Goal: Task Accomplishment & Management: Manage account settings

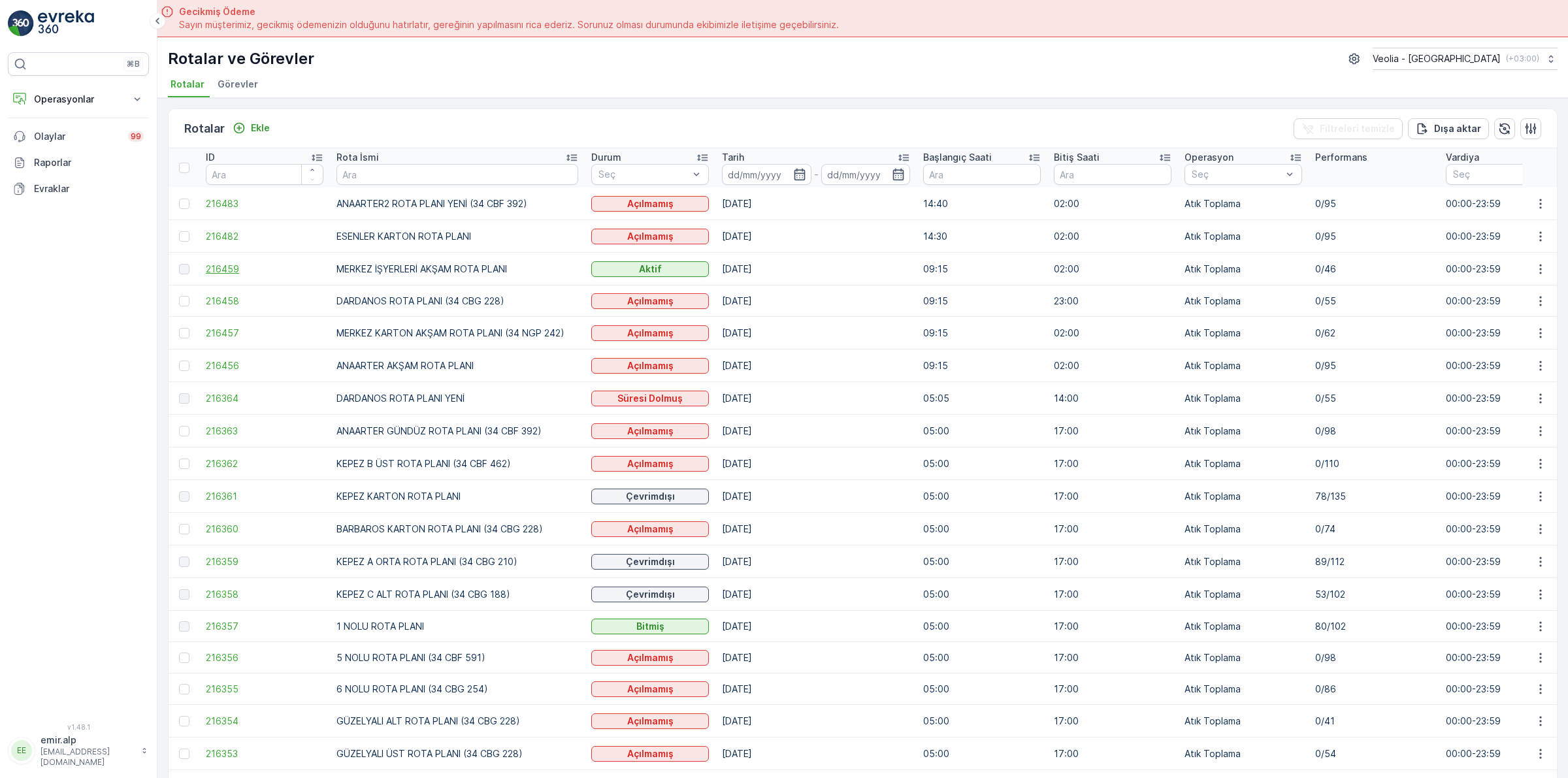
click at [217, 269] on span "216459" at bounding box center [265, 269] width 118 height 13
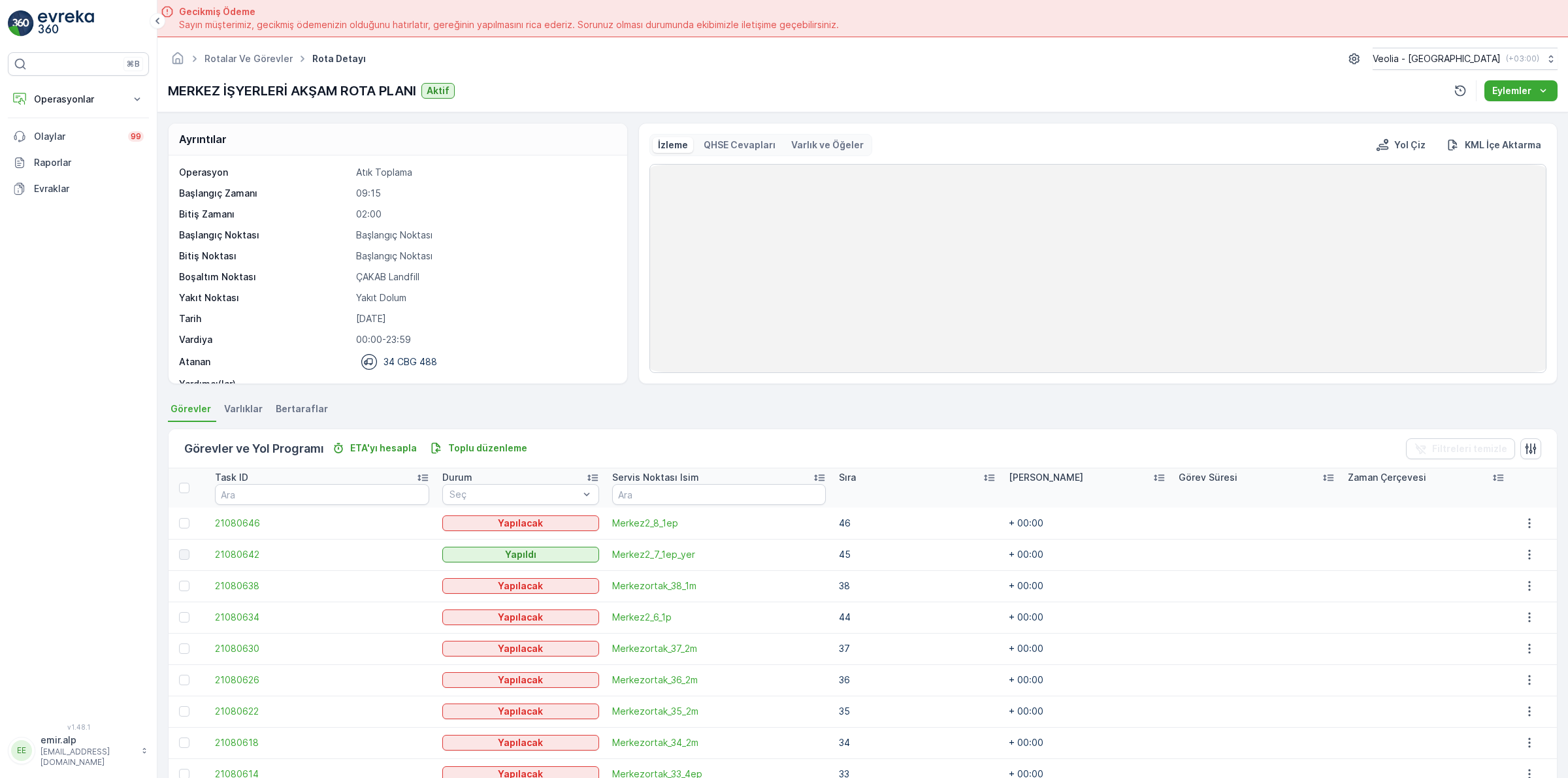
scroll to position [18, 0]
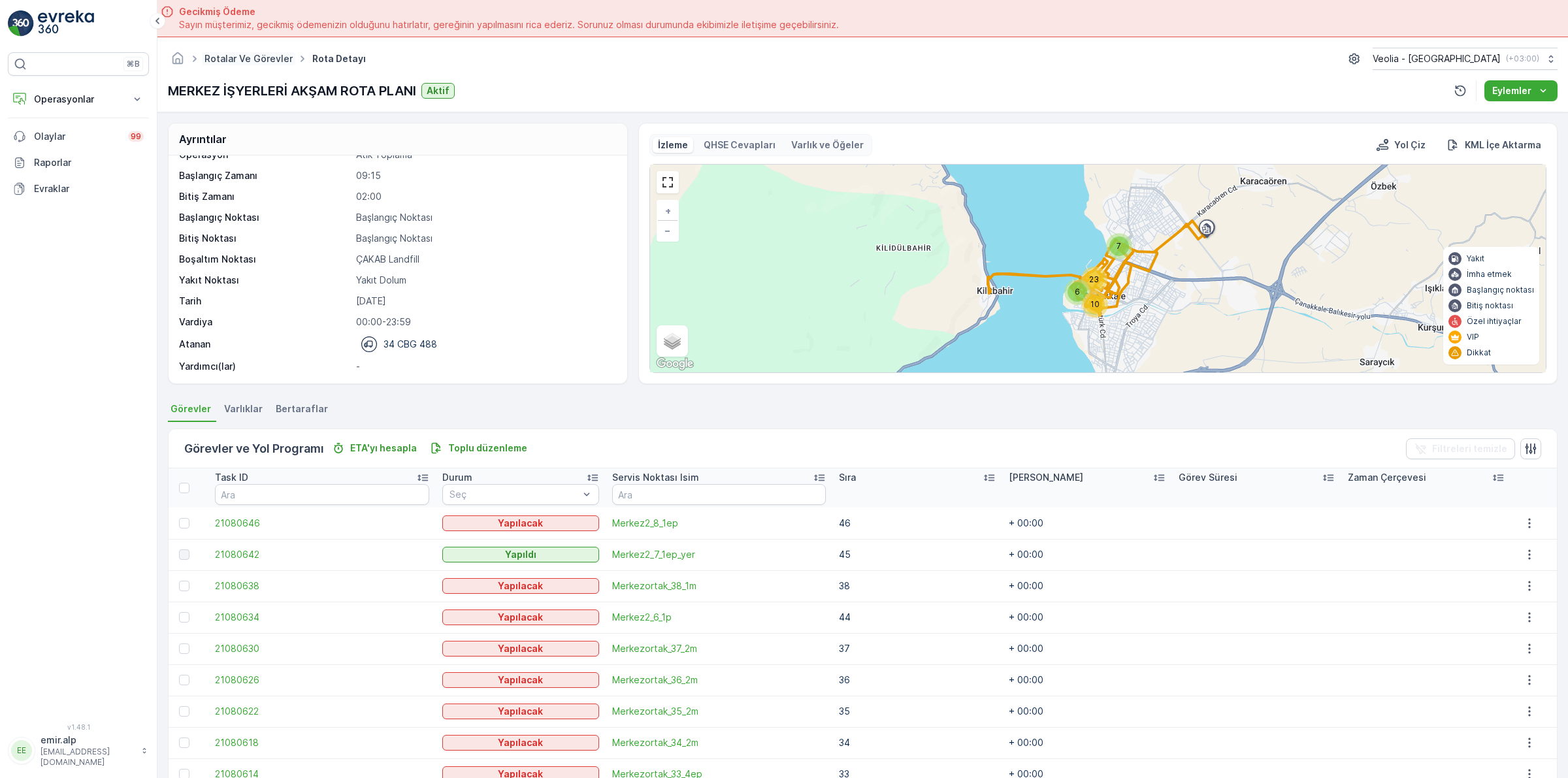
click at [219, 57] on link "Rotalar ve Görevler" at bounding box center [248, 58] width 88 height 11
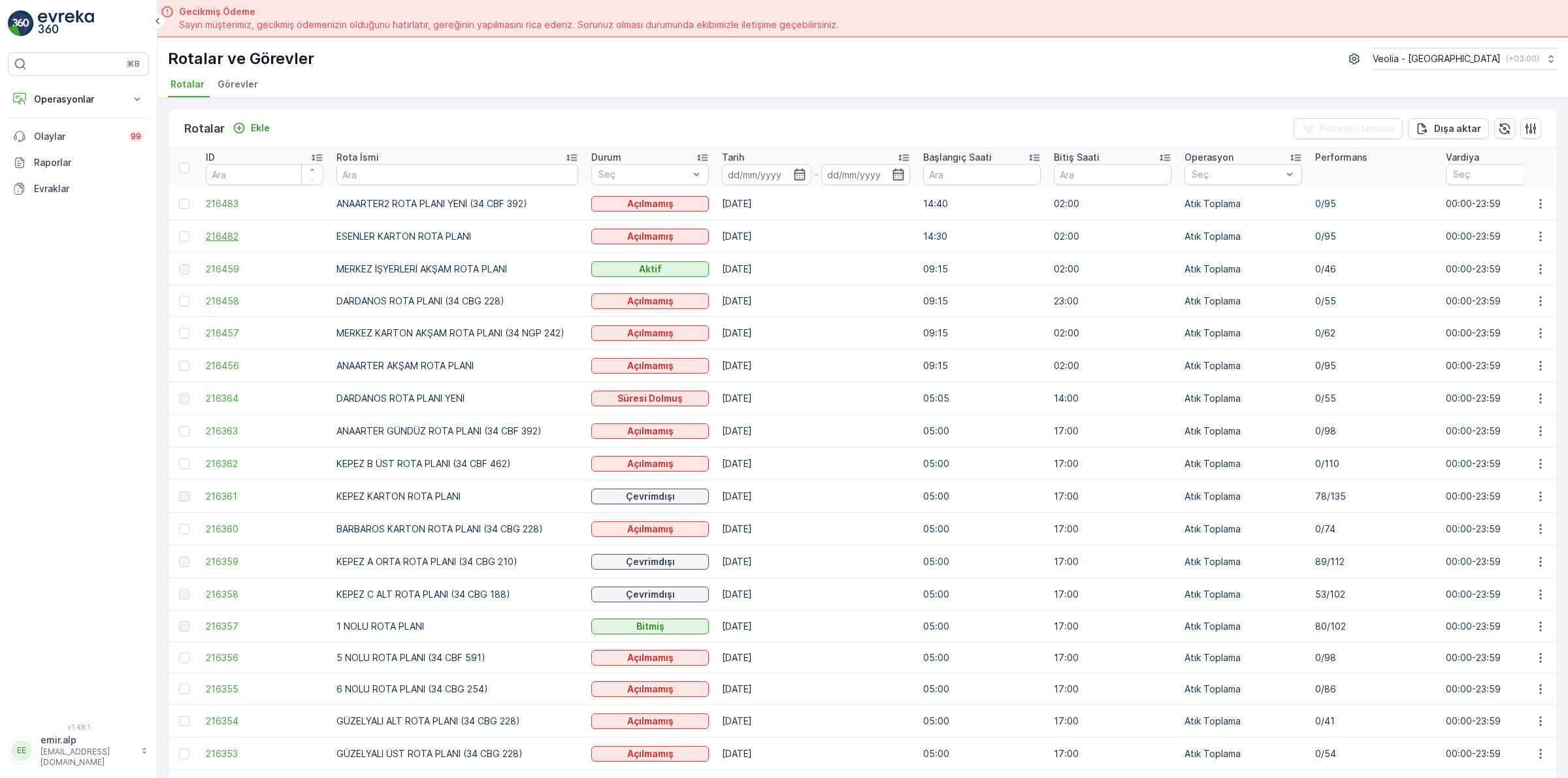
click at [229, 239] on span "216482" at bounding box center [265, 237] width 118 height 13
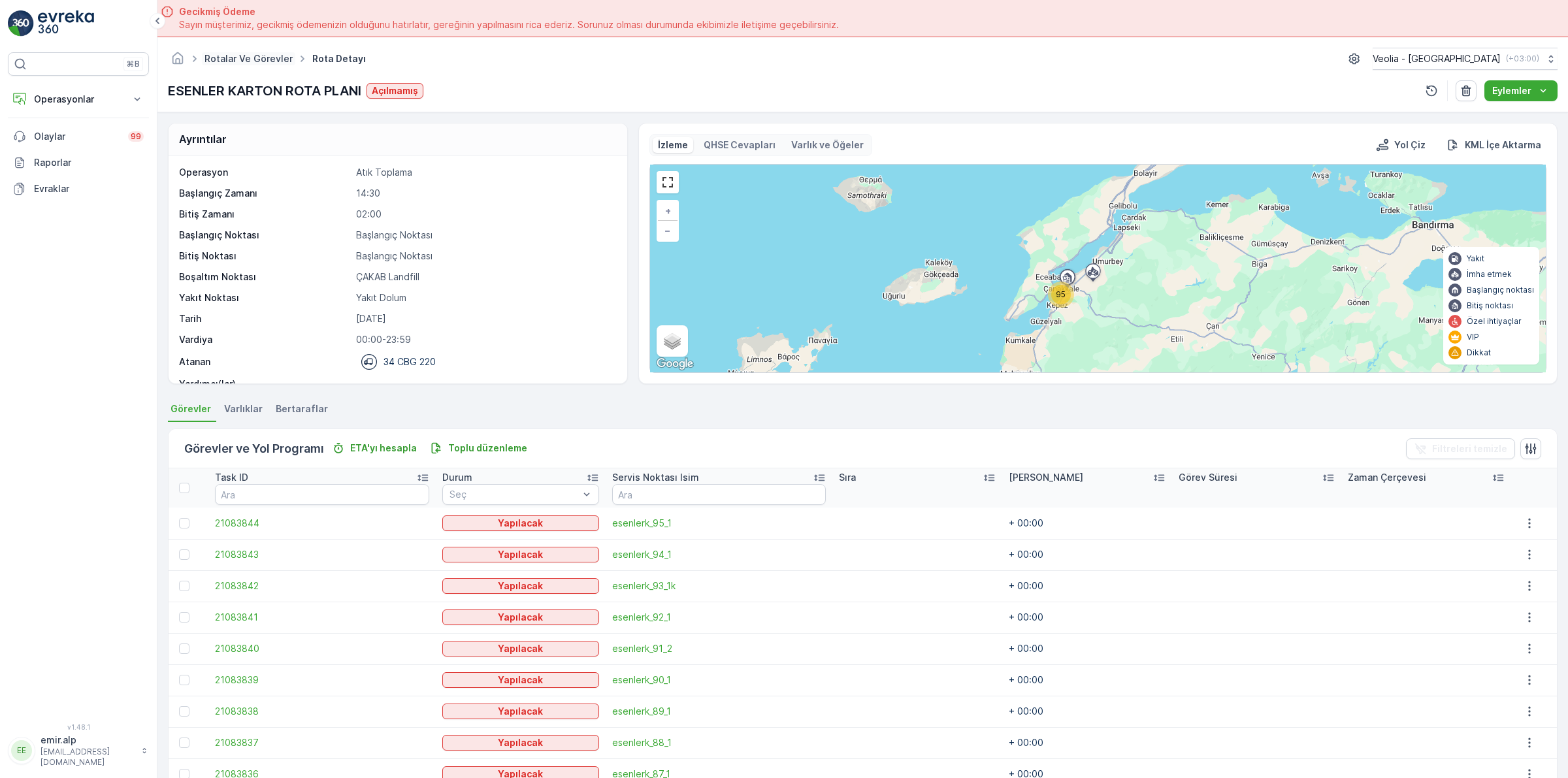
click at [253, 60] on link "Rotalar ve Görevler" at bounding box center [248, 58] width 88 height 11
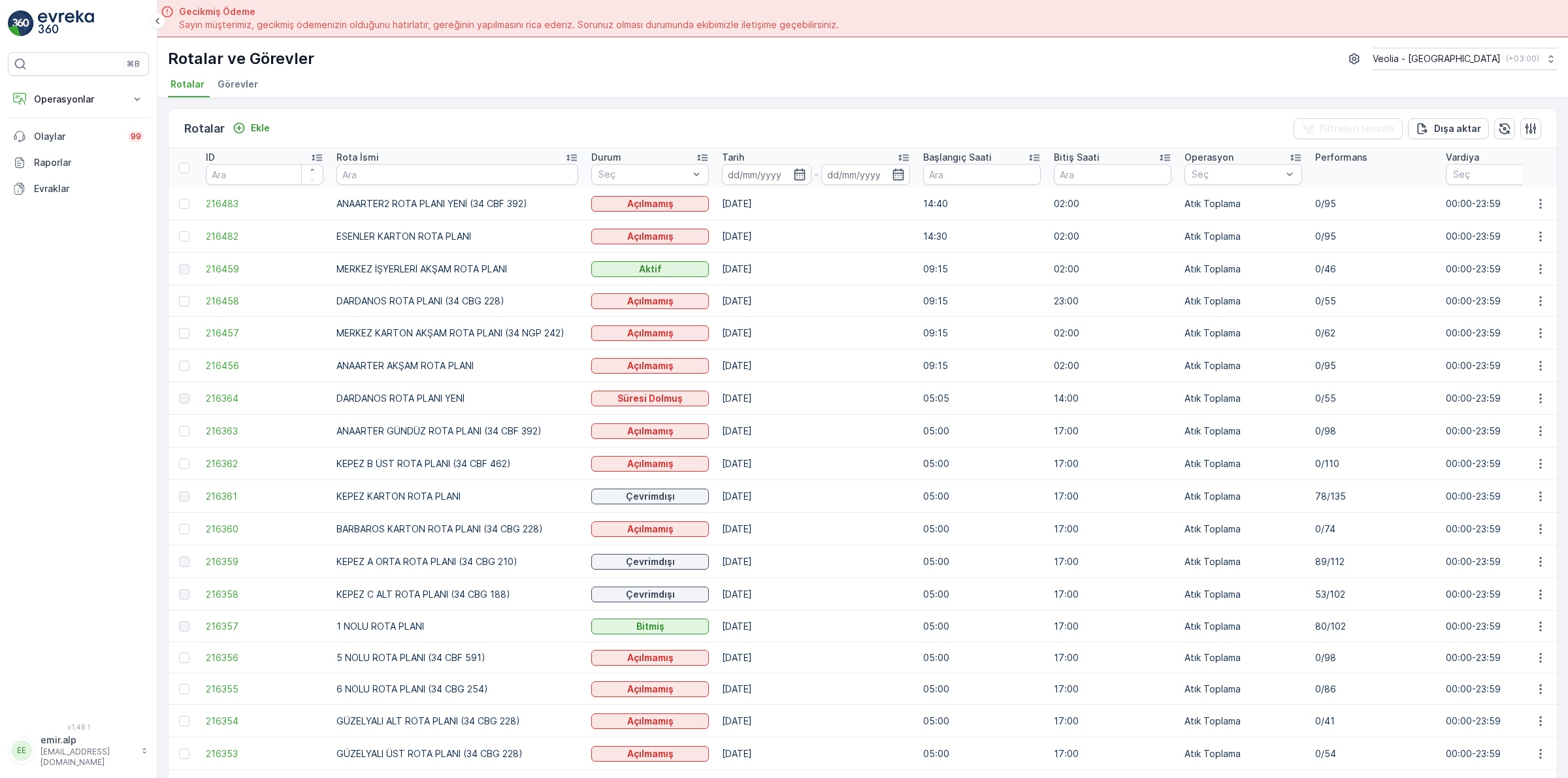
click at [420, 234] on td "ESENLER KARTON ROTA PLANI" at bounding box center [457, 237] width 255 height 33
drag, startPoint x: 332, startPoint y: 233, endPoint x: 475, endPoint y: 242, distance: 143.3
click at [475, 242] on td "ESENLER KARTON ROTA PLANI" at bounding box center [457, 237] width 255 height 33
click at [1539, 237] on icon "button" at bounding box center [1539, 237] width 2 height 10
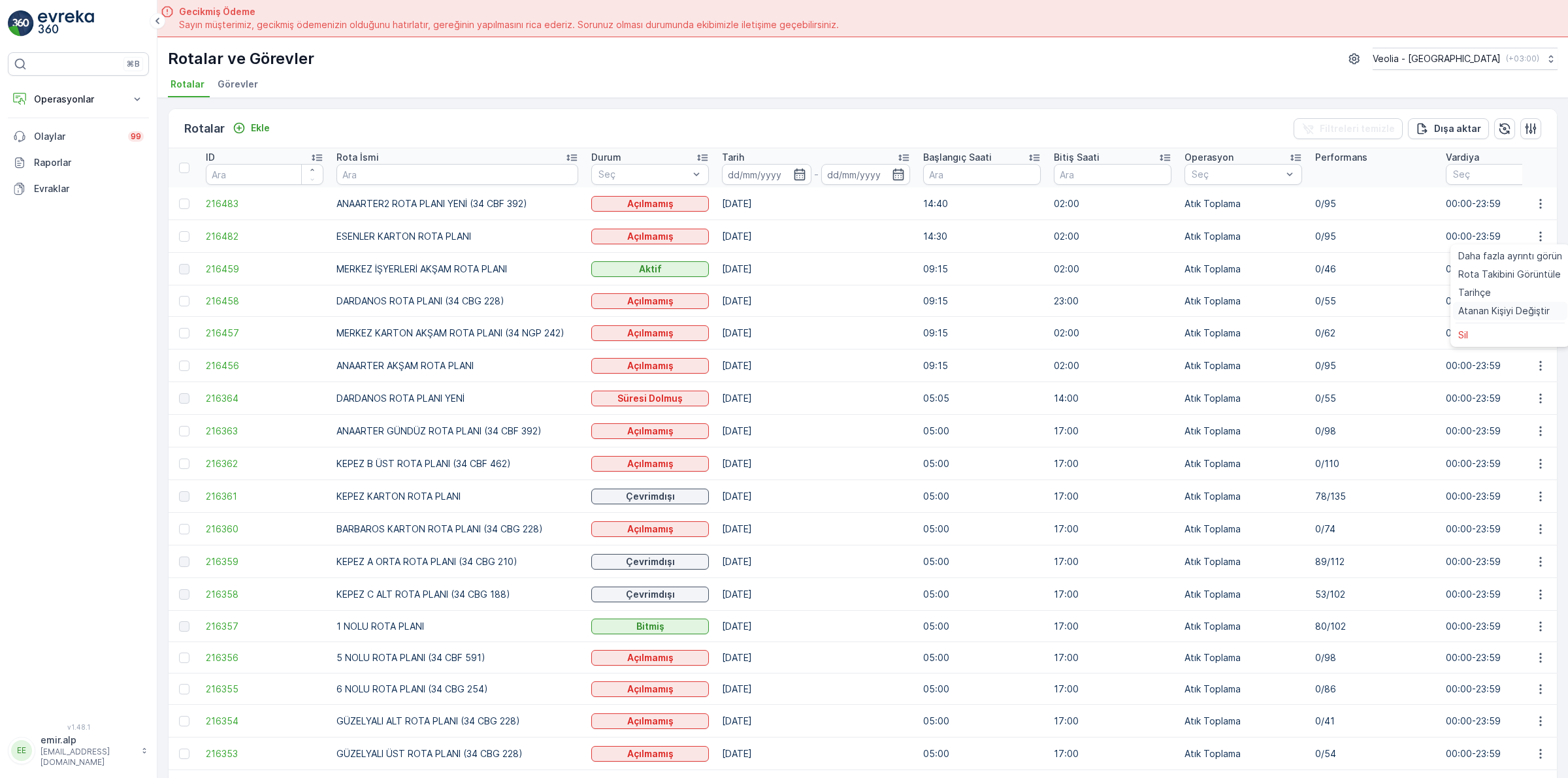
click at [1486, 303] on div "Atanan Kişiyi Değiştir" at bounding box center [1509, 311] width 114 height 19
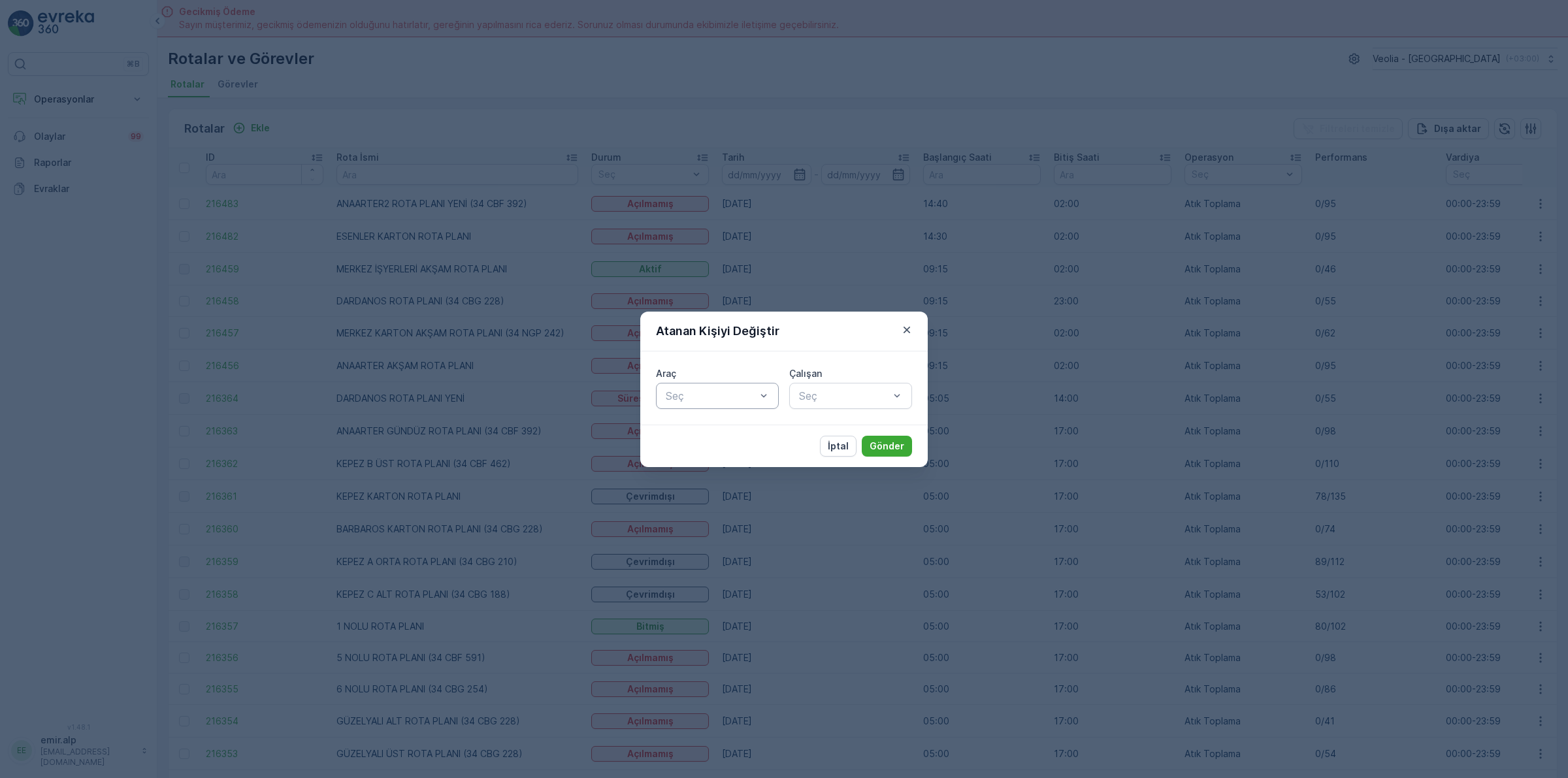
click at [759, 386] on div at bounding box center [764, 396] width 13 height 25
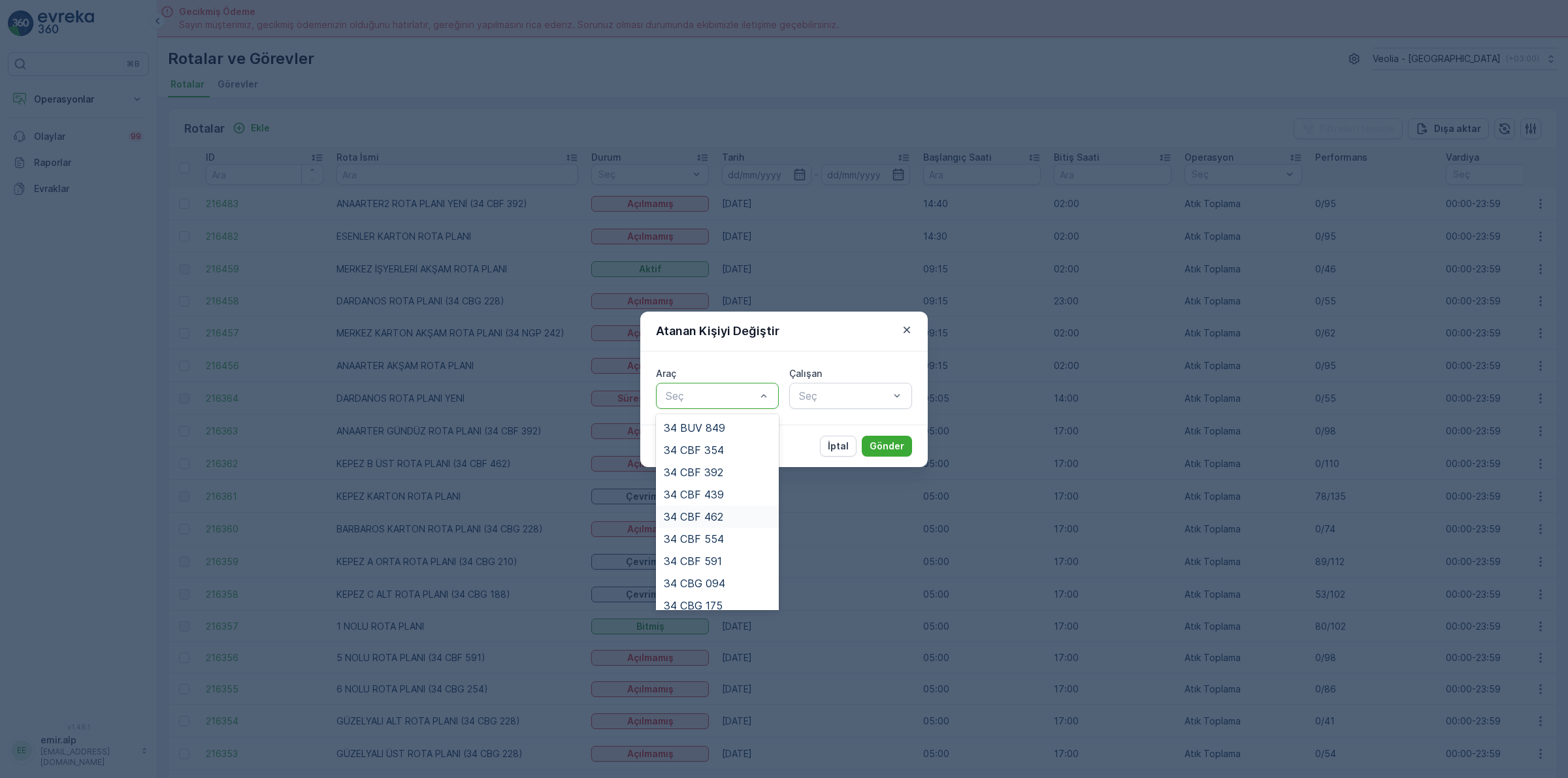
click at [702, 514] on span "34 CBF 462" at bounding box center [693, 516] width 60 height 11
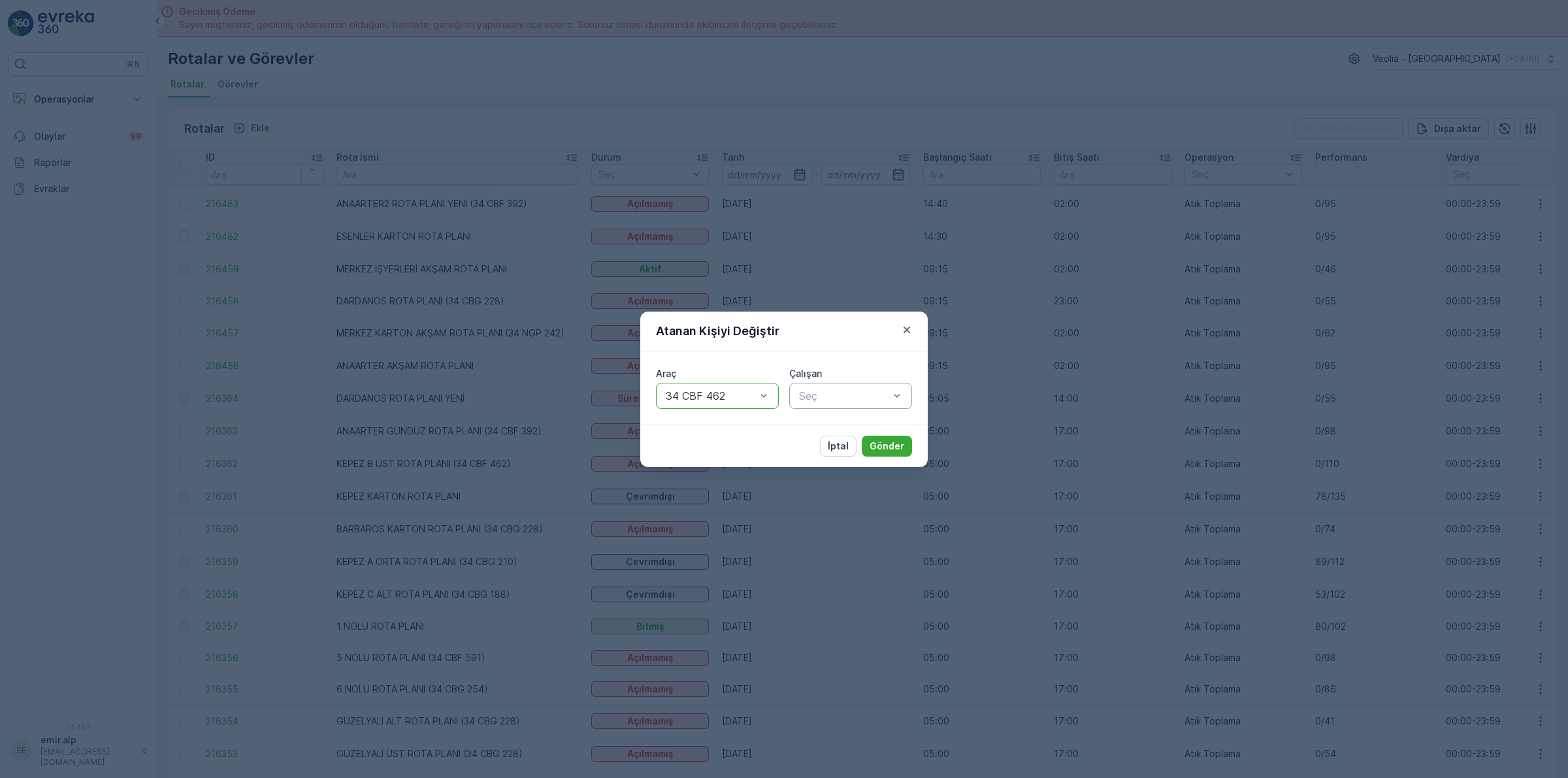
click at [847, 395] on div at bounding box center [843, 396] width 92 height 11
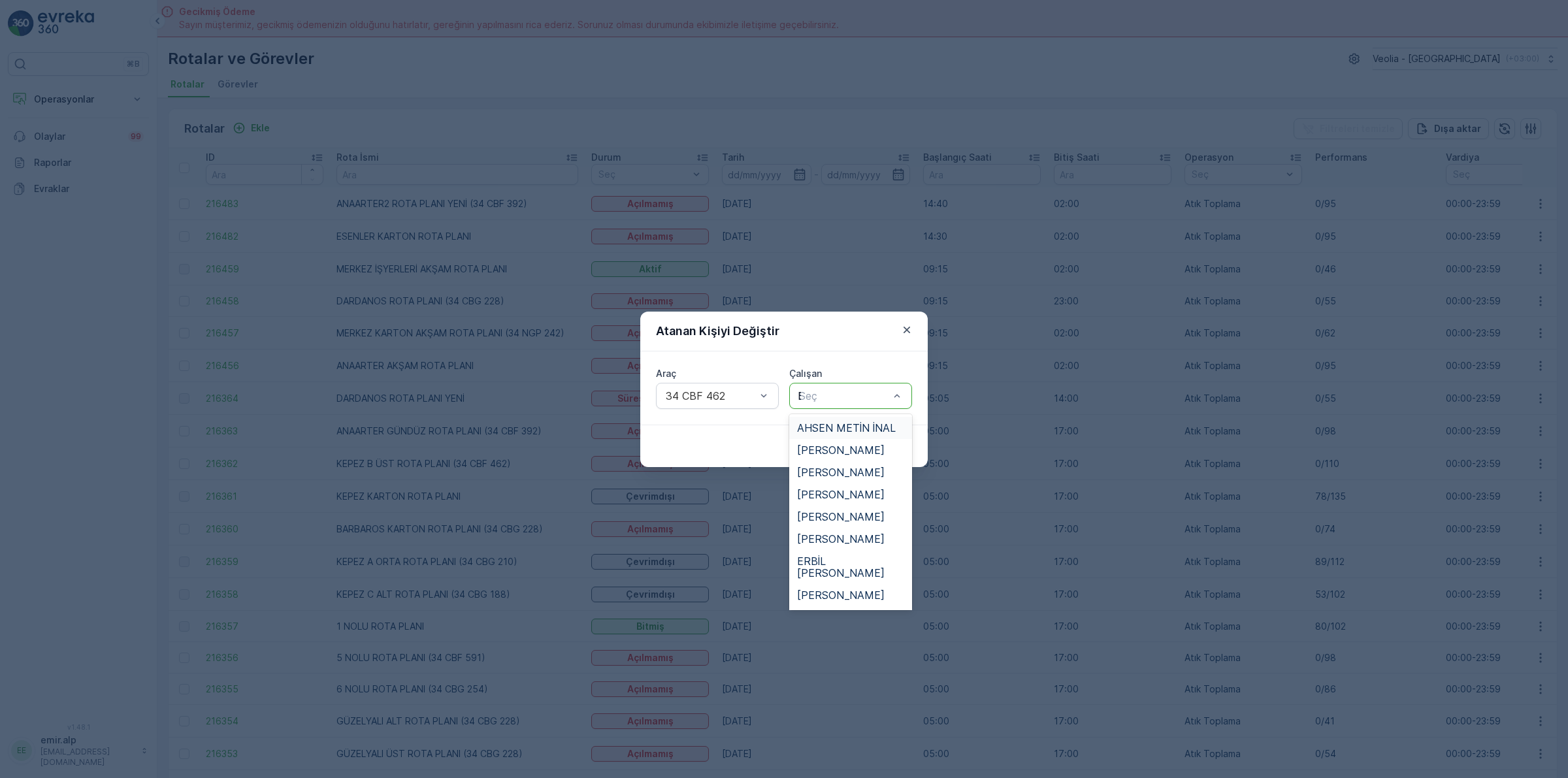
type input "ER"
click at [834, 427] on span "ERBİL [PERSON_NAME]" at bounding box center [850, 434] width 107 height 24
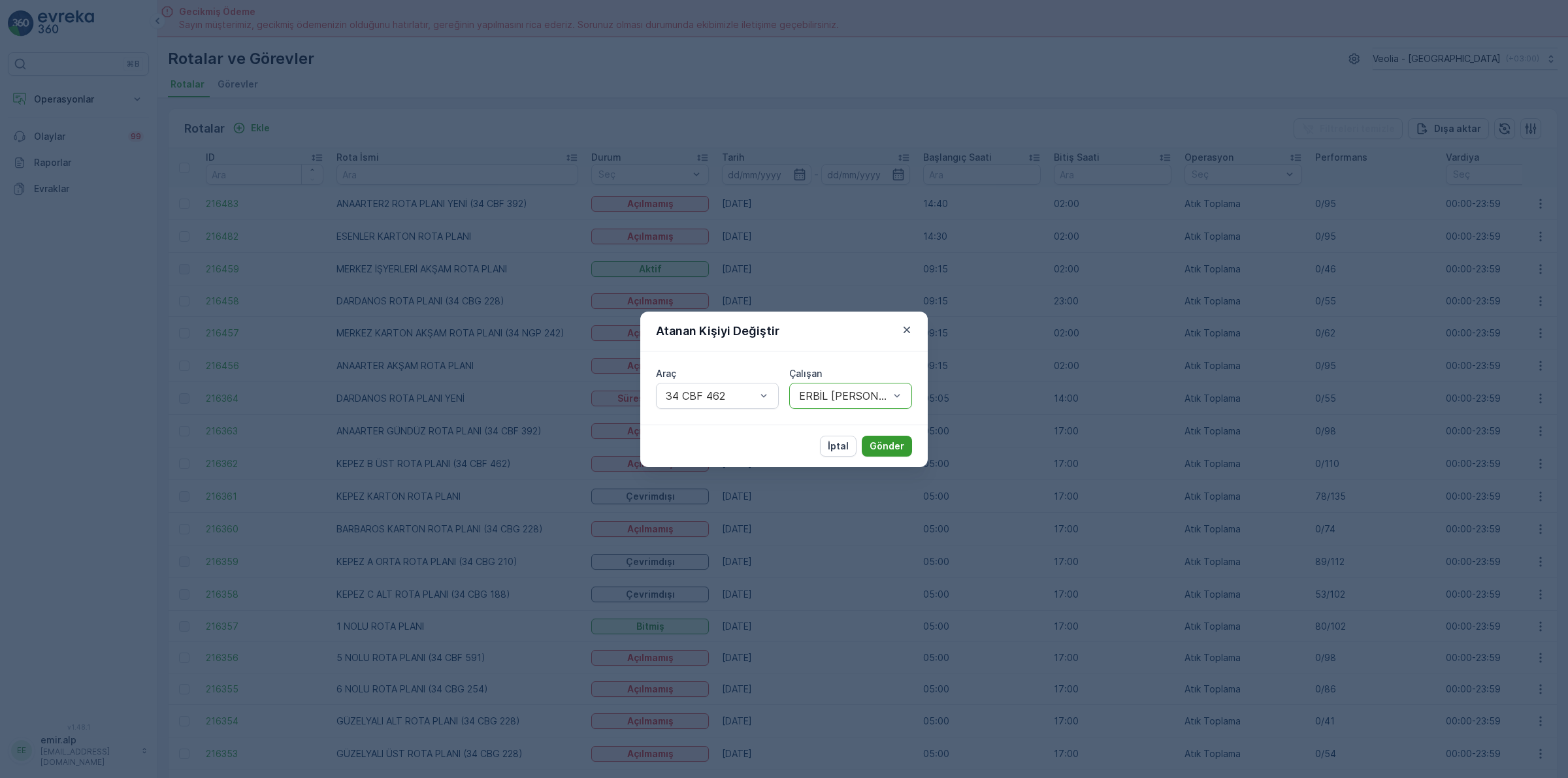
click at [880, 446] on p "Gönder" at bounding box center [887, 446] width 34 height 13
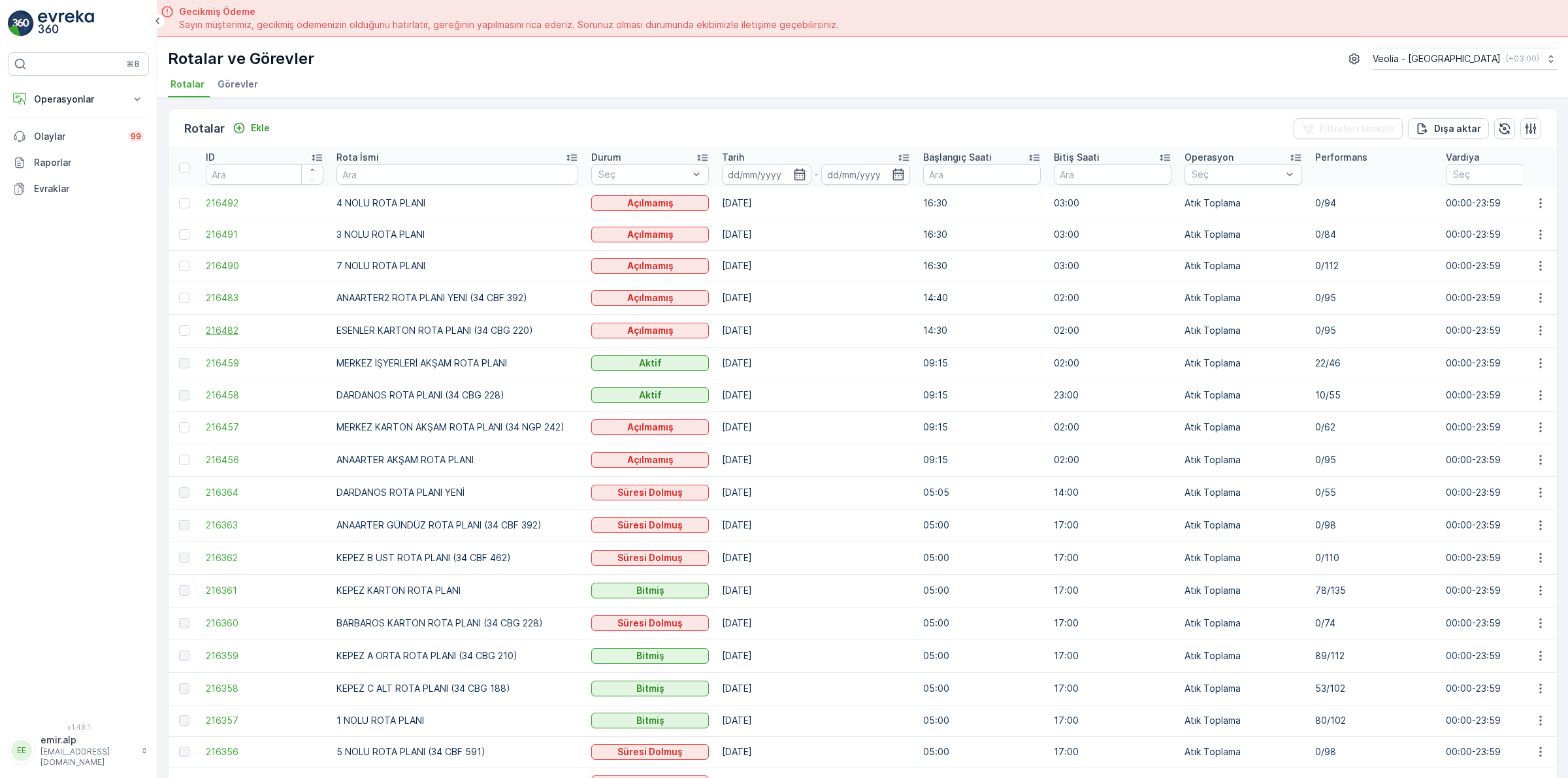
click at [236, 331] on span "216482" at bounding box center [265, 331] width 118 height 13
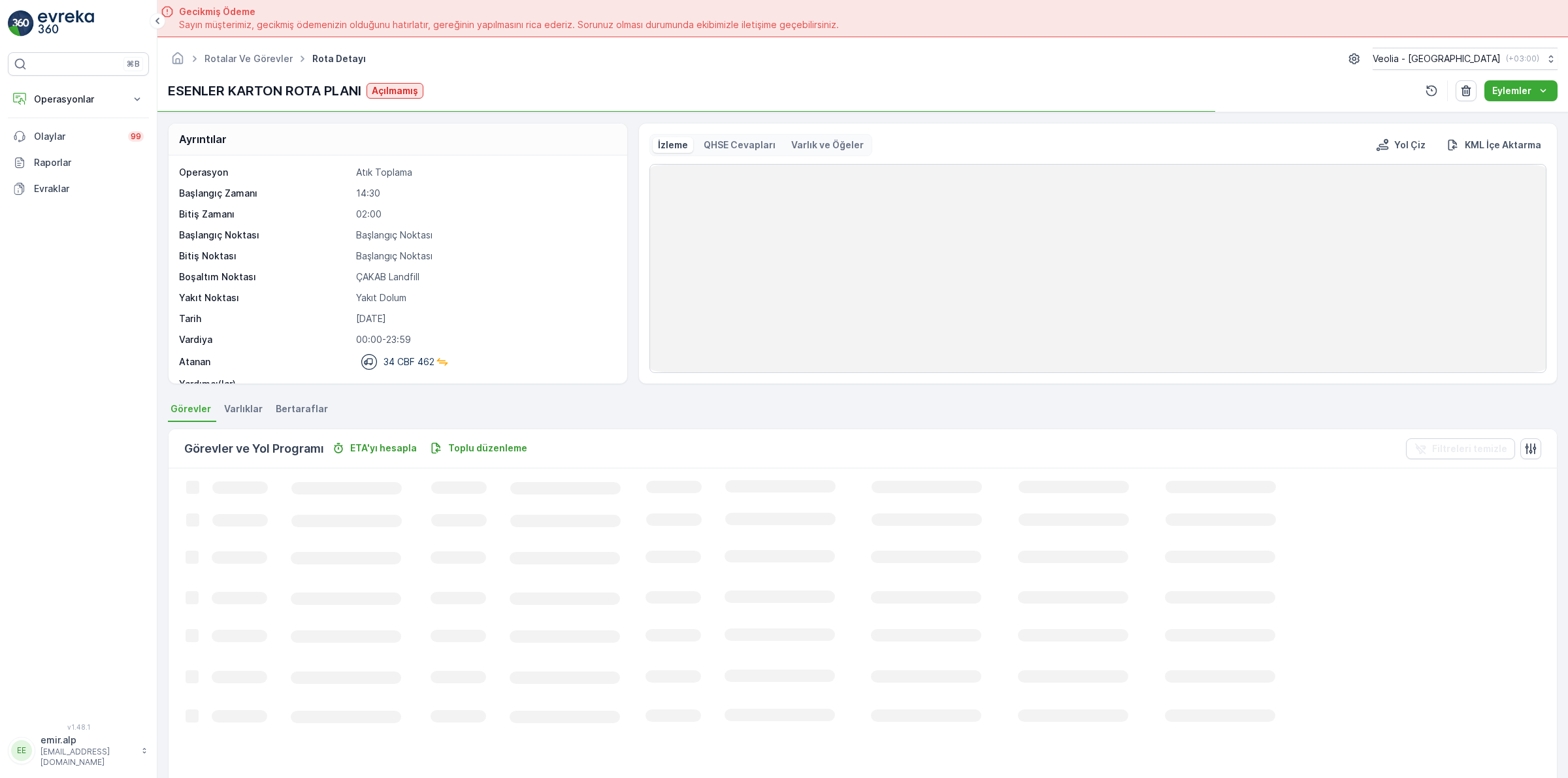
scroll to position [41, 0]
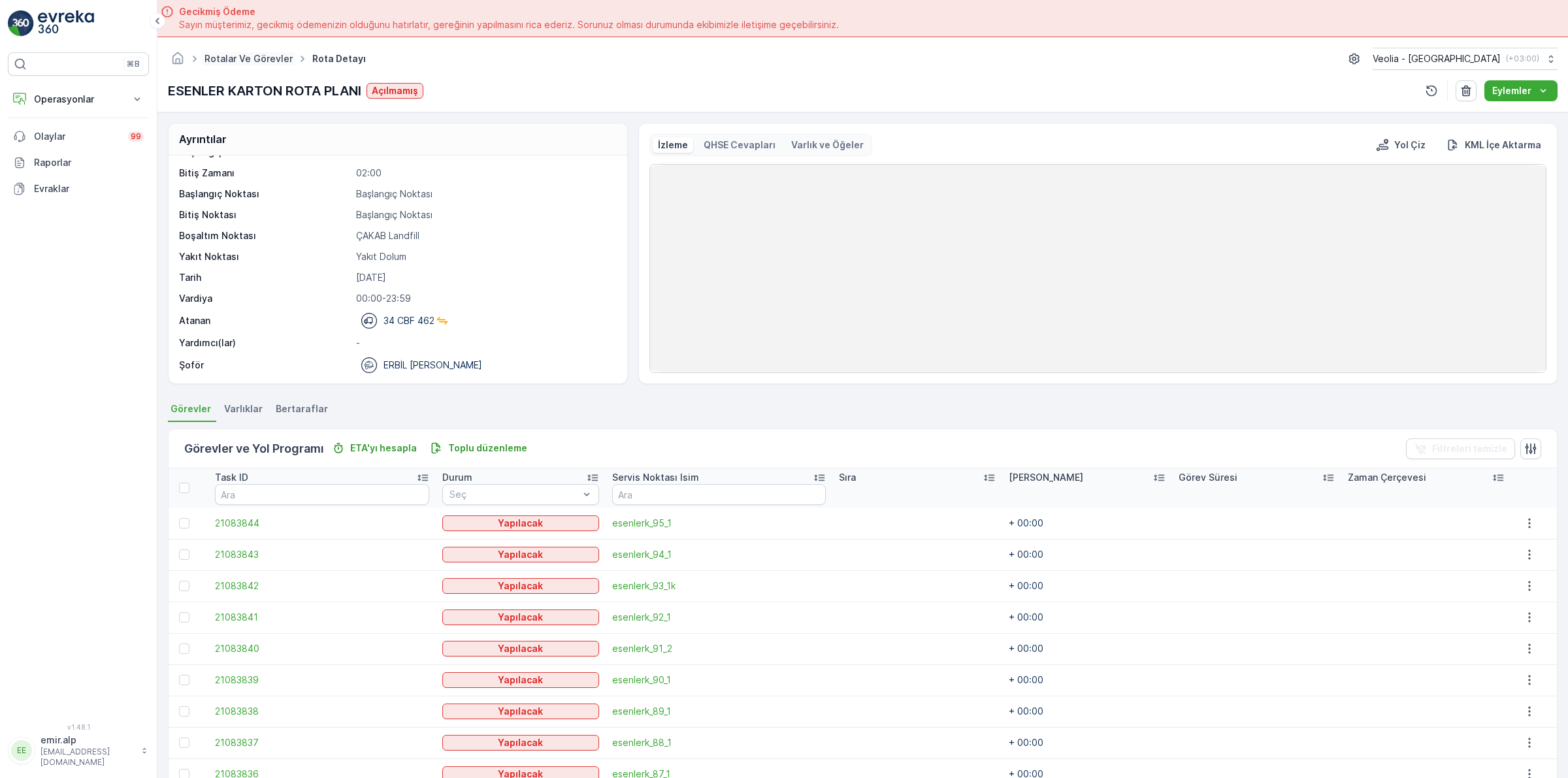
click at [224, 59] on link "Rotalar ve Görevler" at bounding box center [248, 58] width 88 height 11
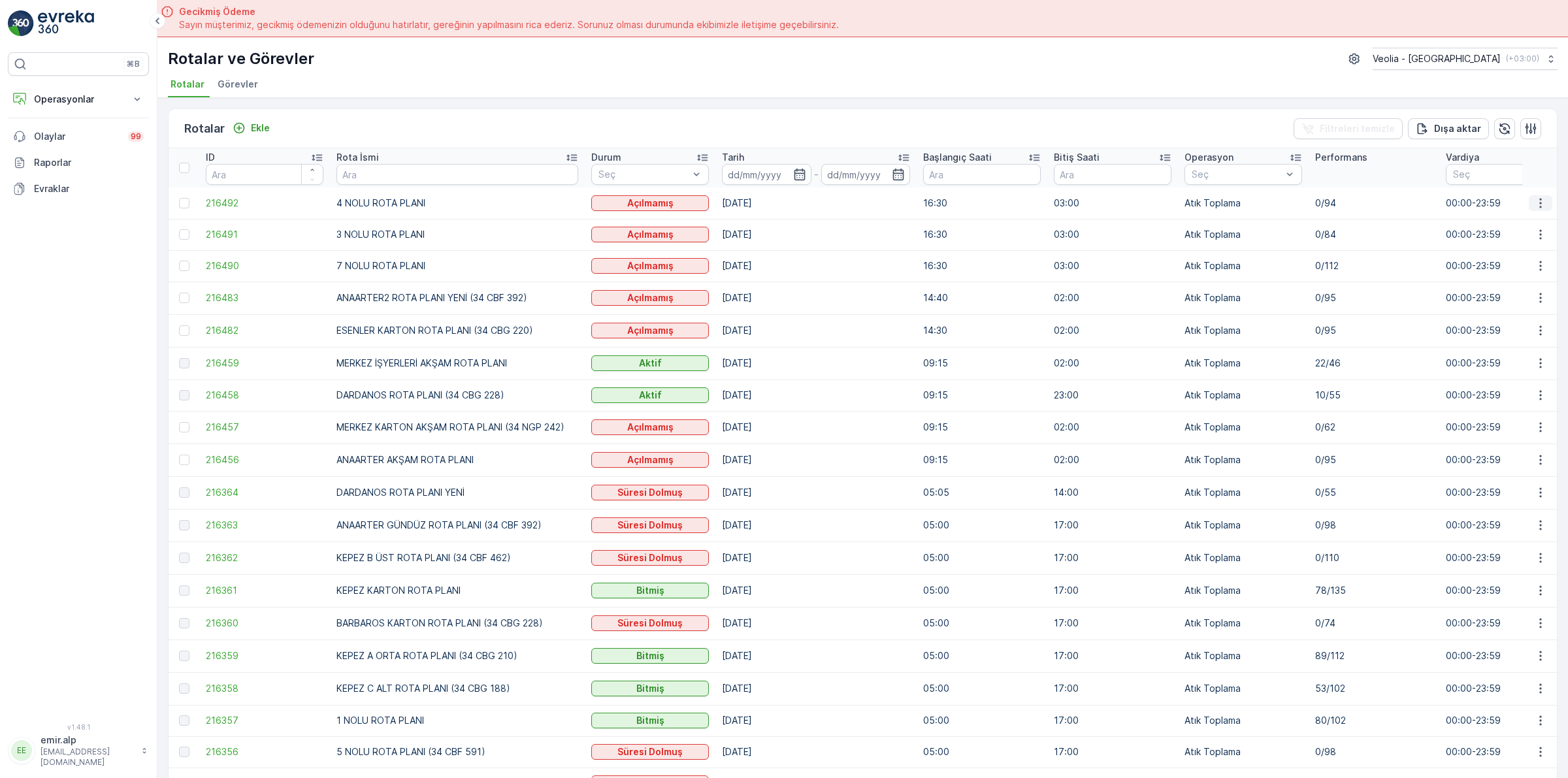
click at [1539, 201] on icon "button" at bounding box center [1540, 203] width 13 height 13
click at [1503, 280] on span "Atanan Kişiyi Değiştir" at bounding box center [1503, 277] width 92 height 13
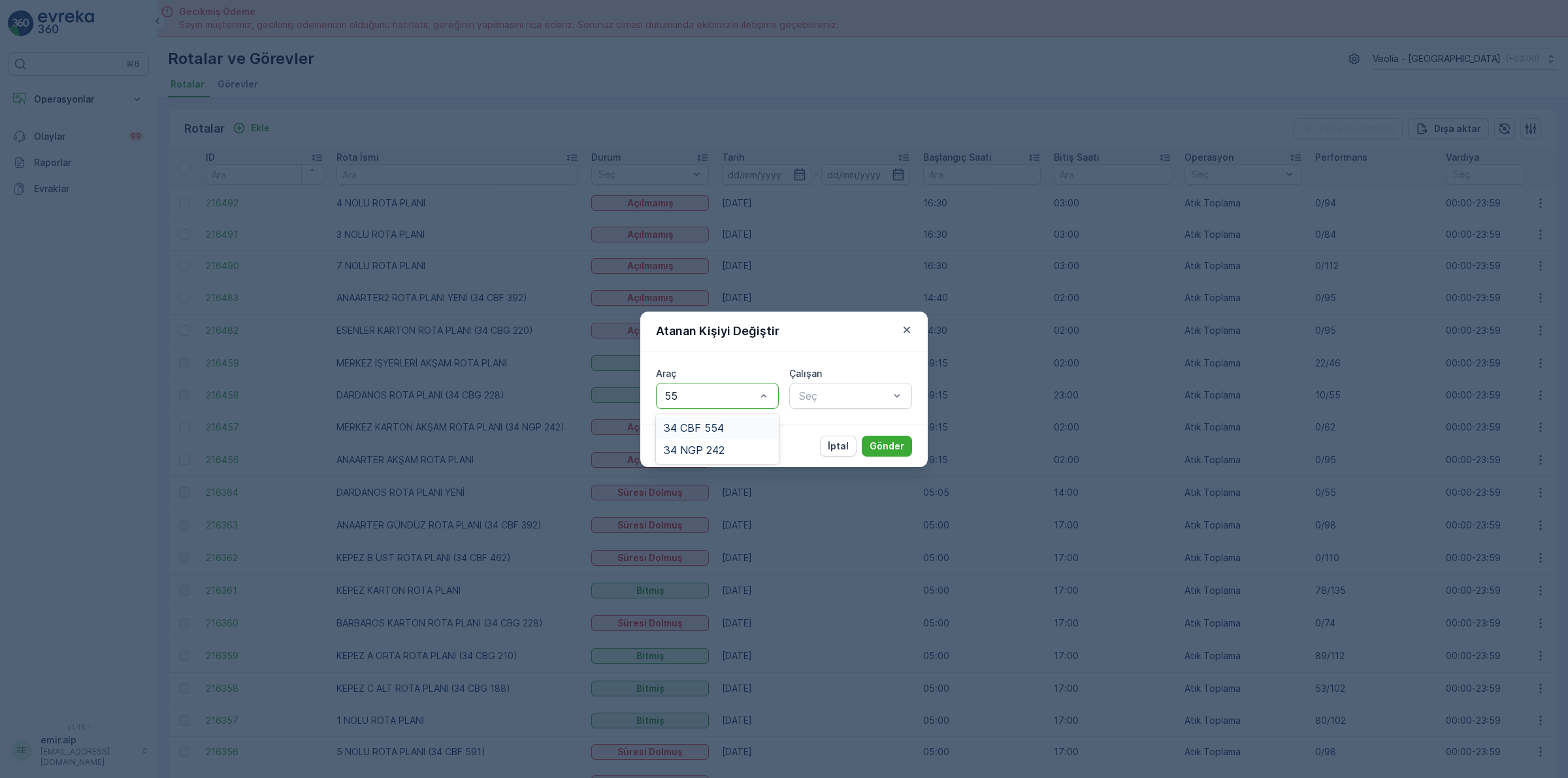
type input "554"
click at [733, 427] on div "34 CBF 554" at bounding box center [717, 428] width 107 height 11
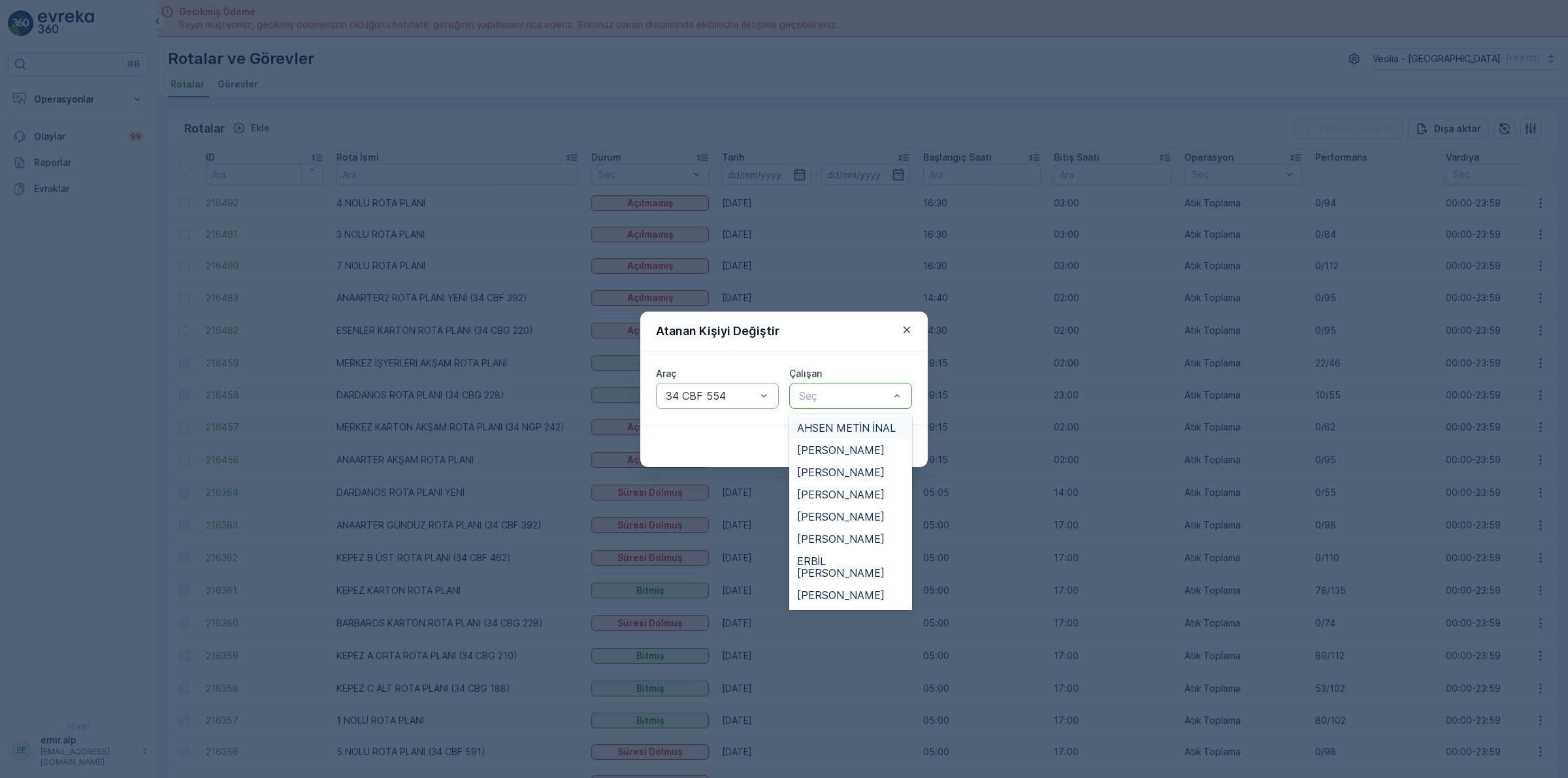
click at [855, 400] on div at bounding box center [843, 396] width 92 height 11
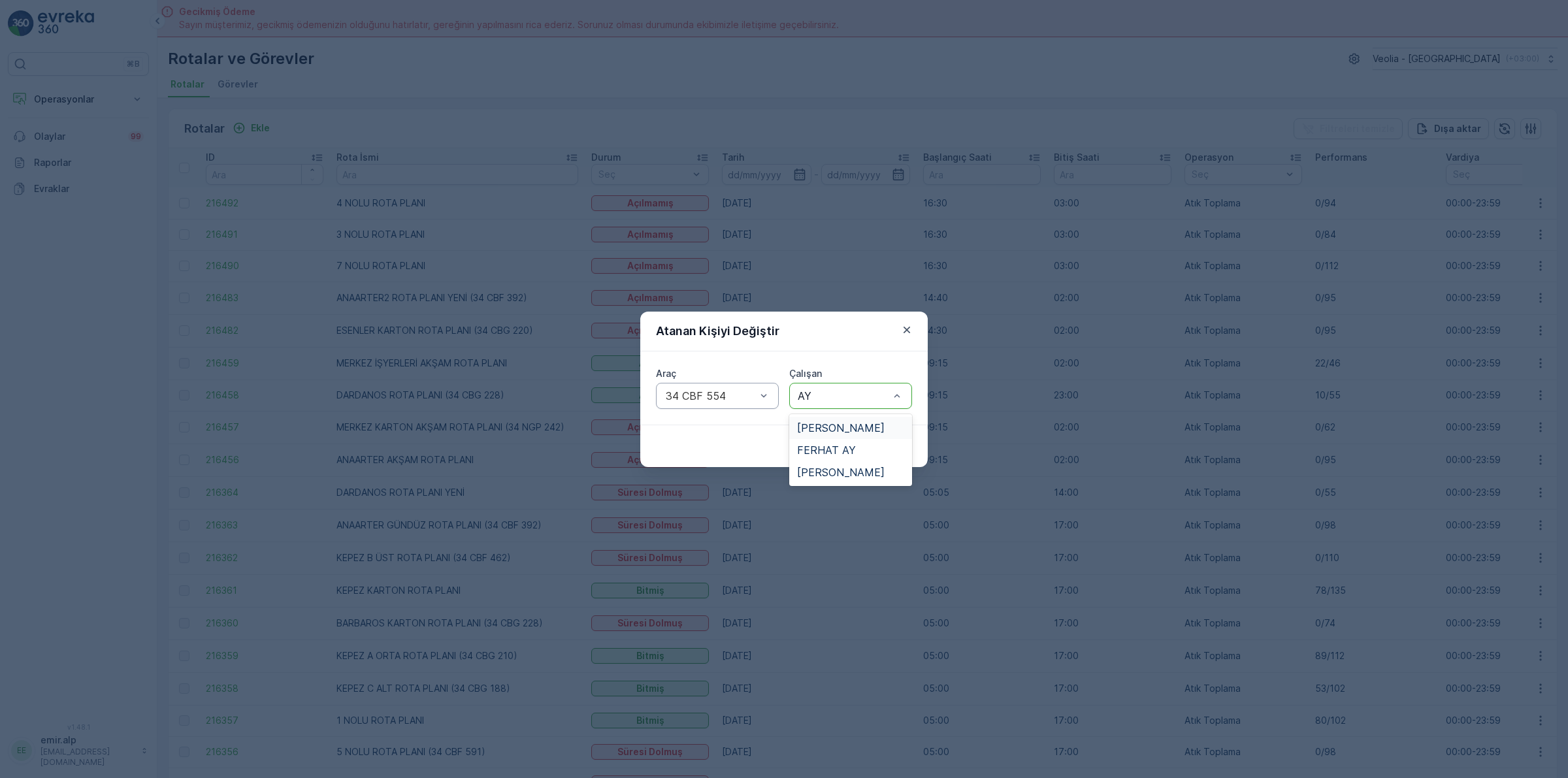
type input "AYD"
click at [855, 445] on span "[PERSON_NAME]" at bounding box center [840, 450] width 87 height 11
click at [887, 430] on div "İptal Gönder" at bounding box center [784, 445] width 288 height 42
click at [890, 440] on p "Gönder" at bounding box center [887, 446] width 34 height 13
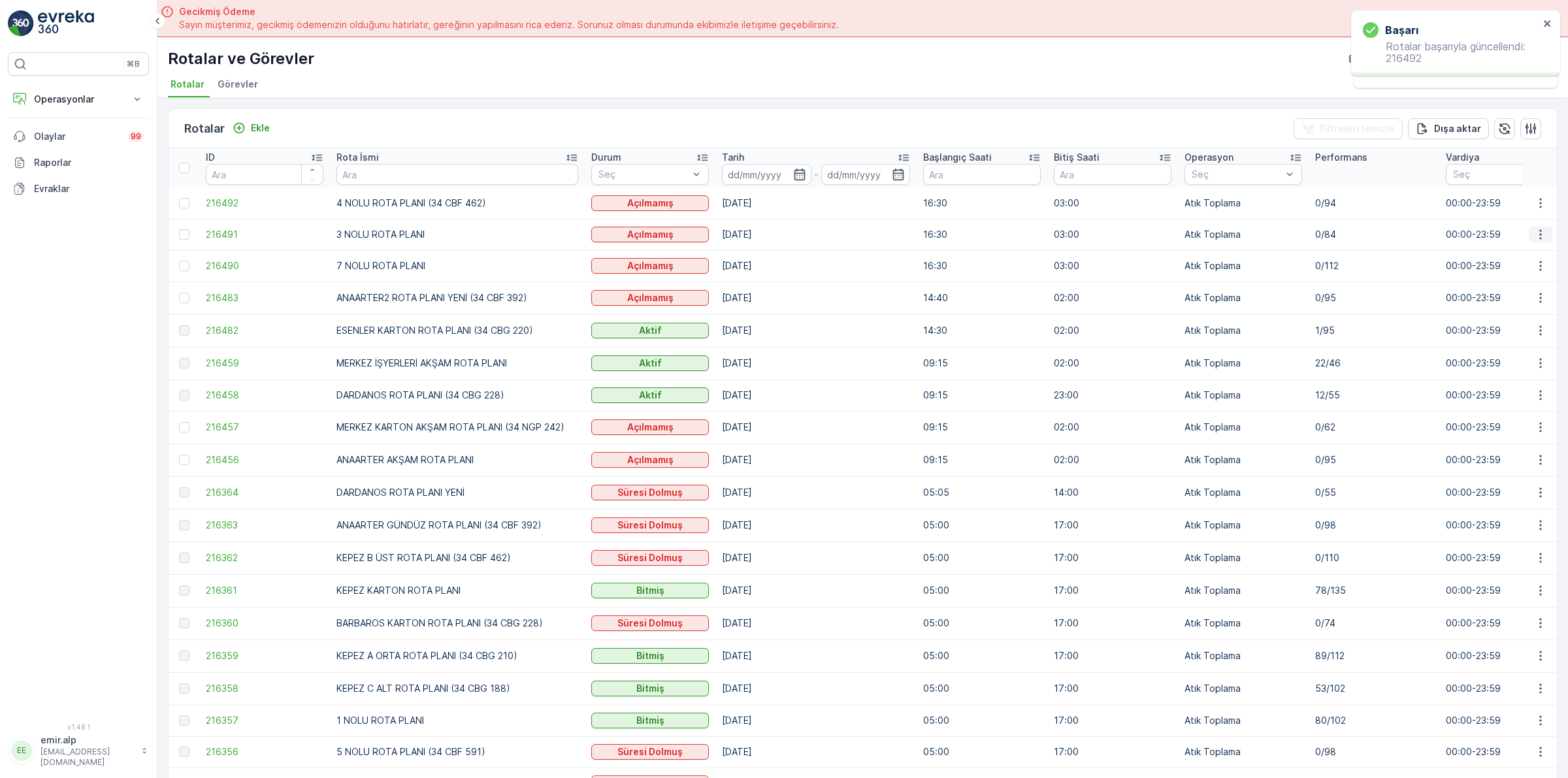
click at [1536, 237] on icon "button" at bounding box center [1540, 234] width 13 height 13
click at [1516, 305] on span "Atanan Kişiyi Değiştir" at bounding box center [1503, 309] width 92 height 13
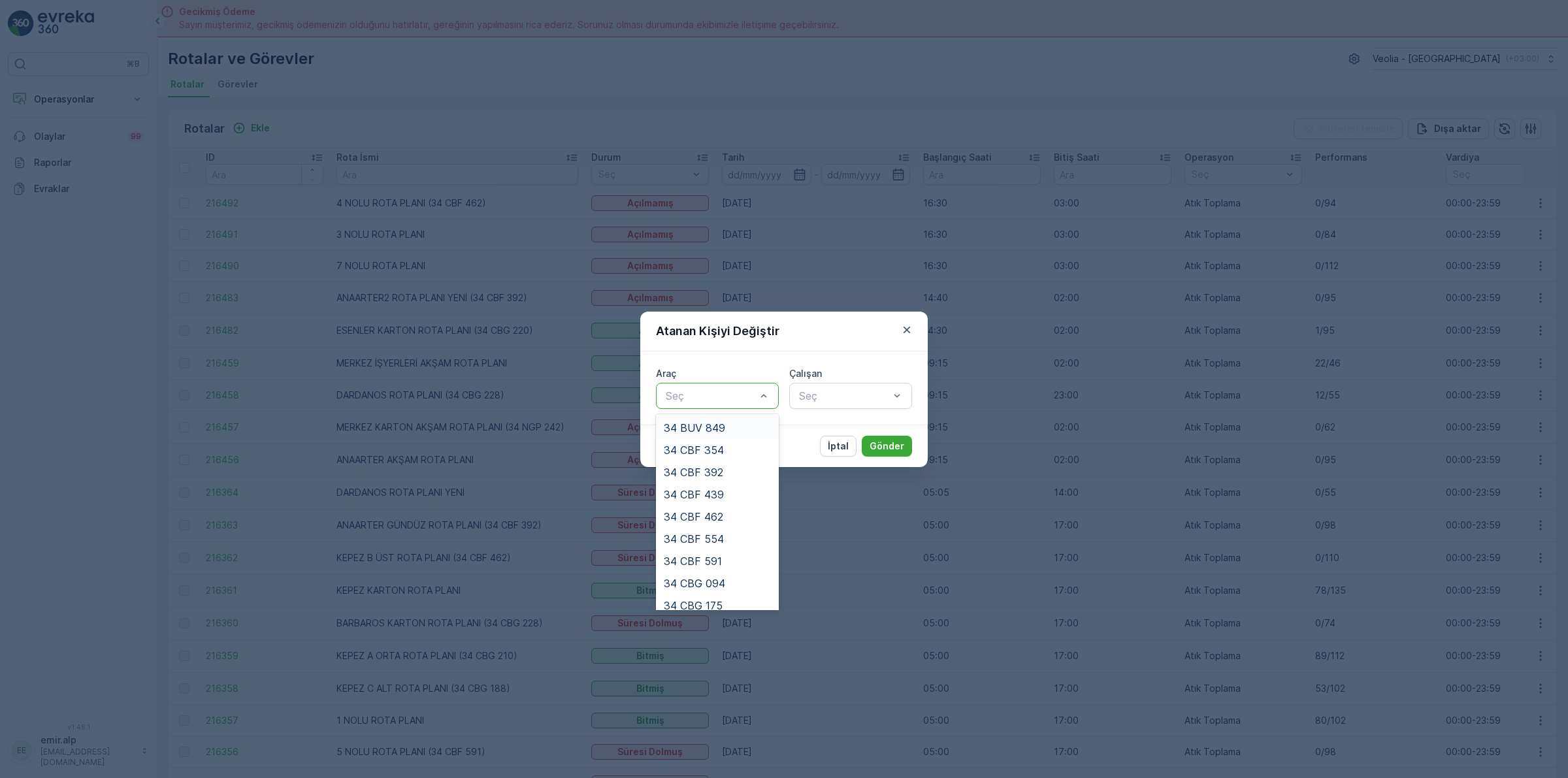
click at [731, 395] on div at bounding box center [711, 396] width 92 height 11
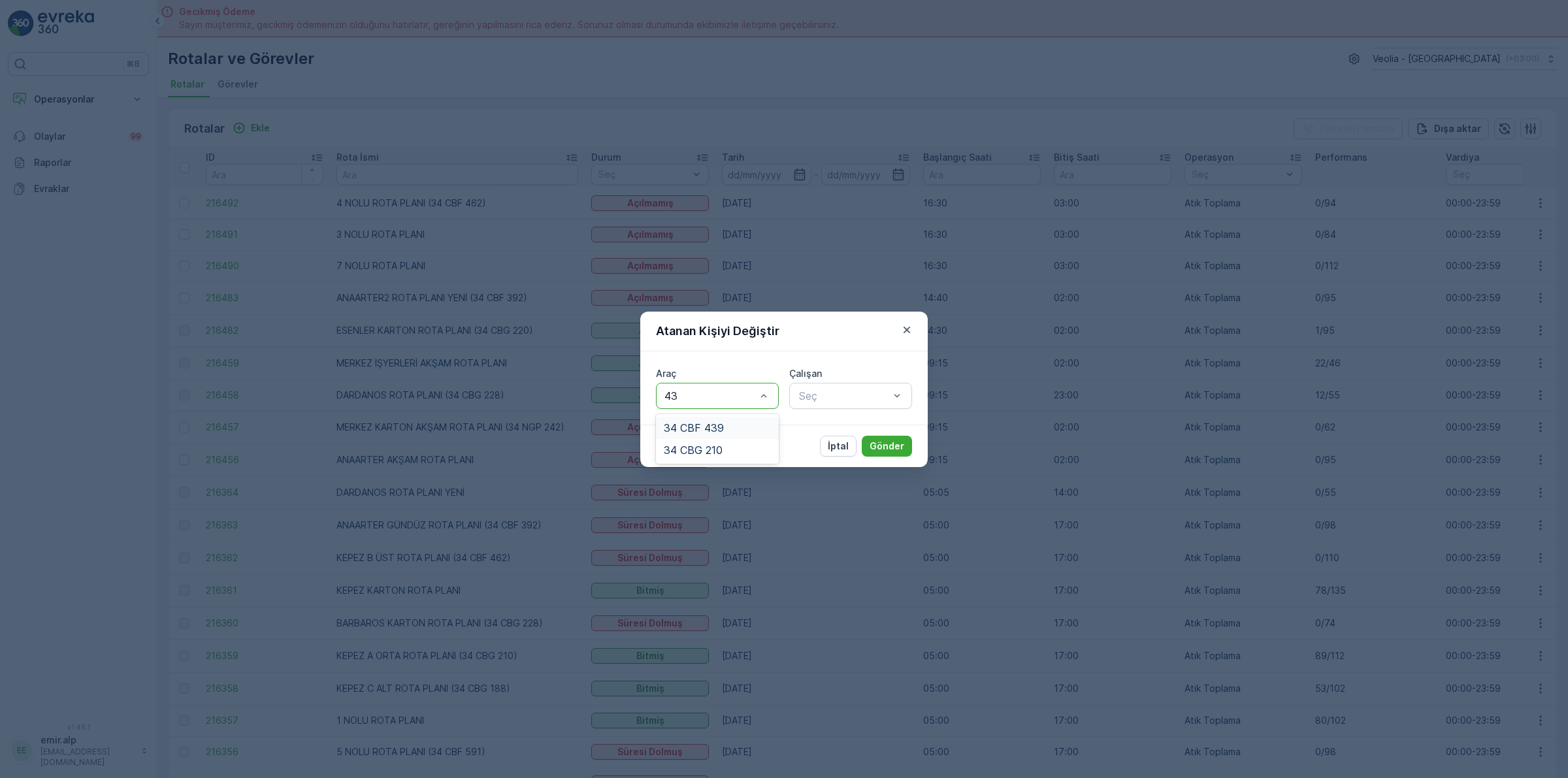
type input "439"
click at [731, 430] on div "34 CBF 439" at bounding box center [717, 428] width 107 height 11
click at [826, 393] on div at bounding box center [843, 396] width 92 height 11
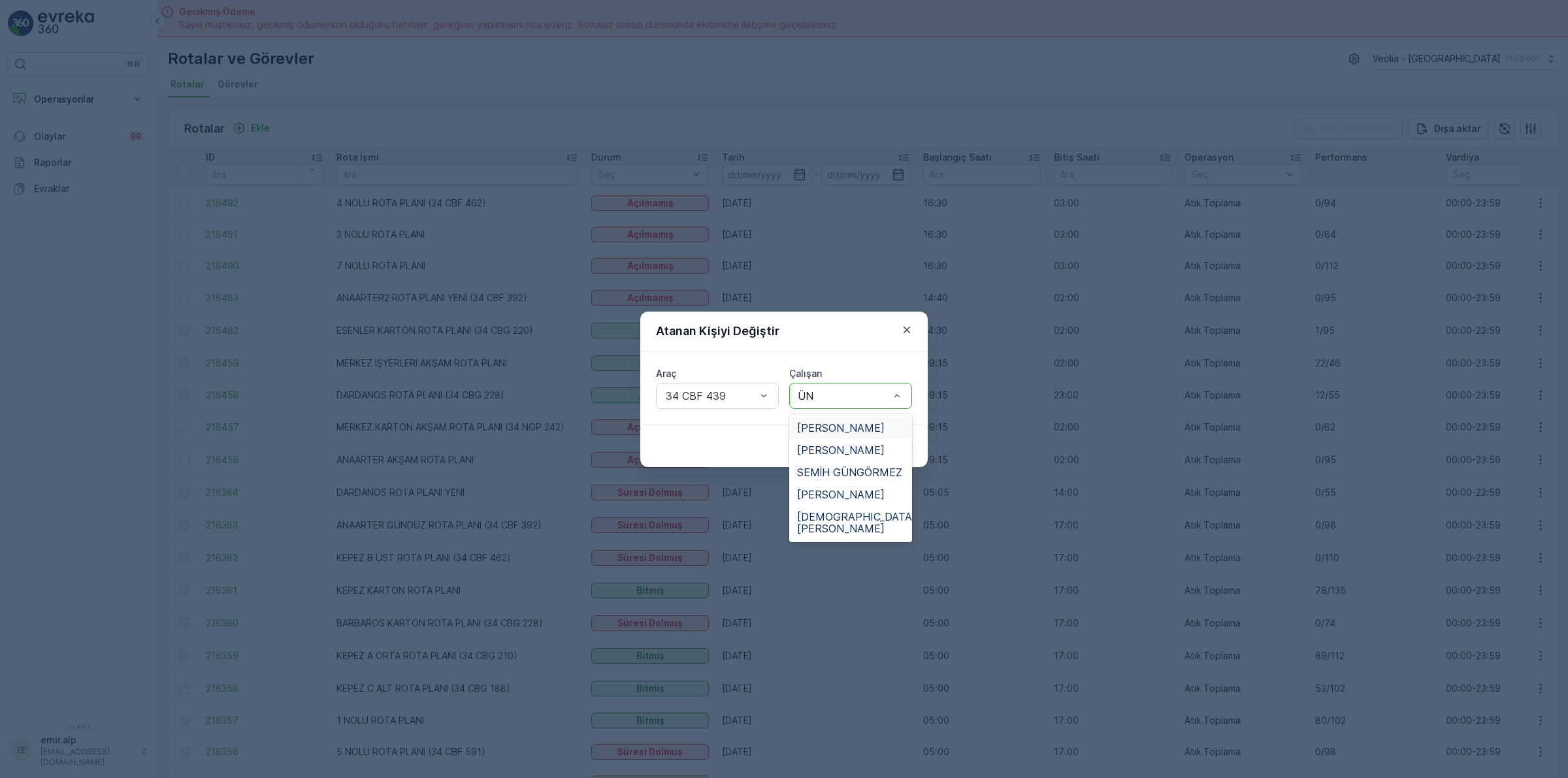
type input "ÜNA"
click at [849, 431] on span "[PERSON_NAME]" at bounding box center [840, 428] width 87 height 11
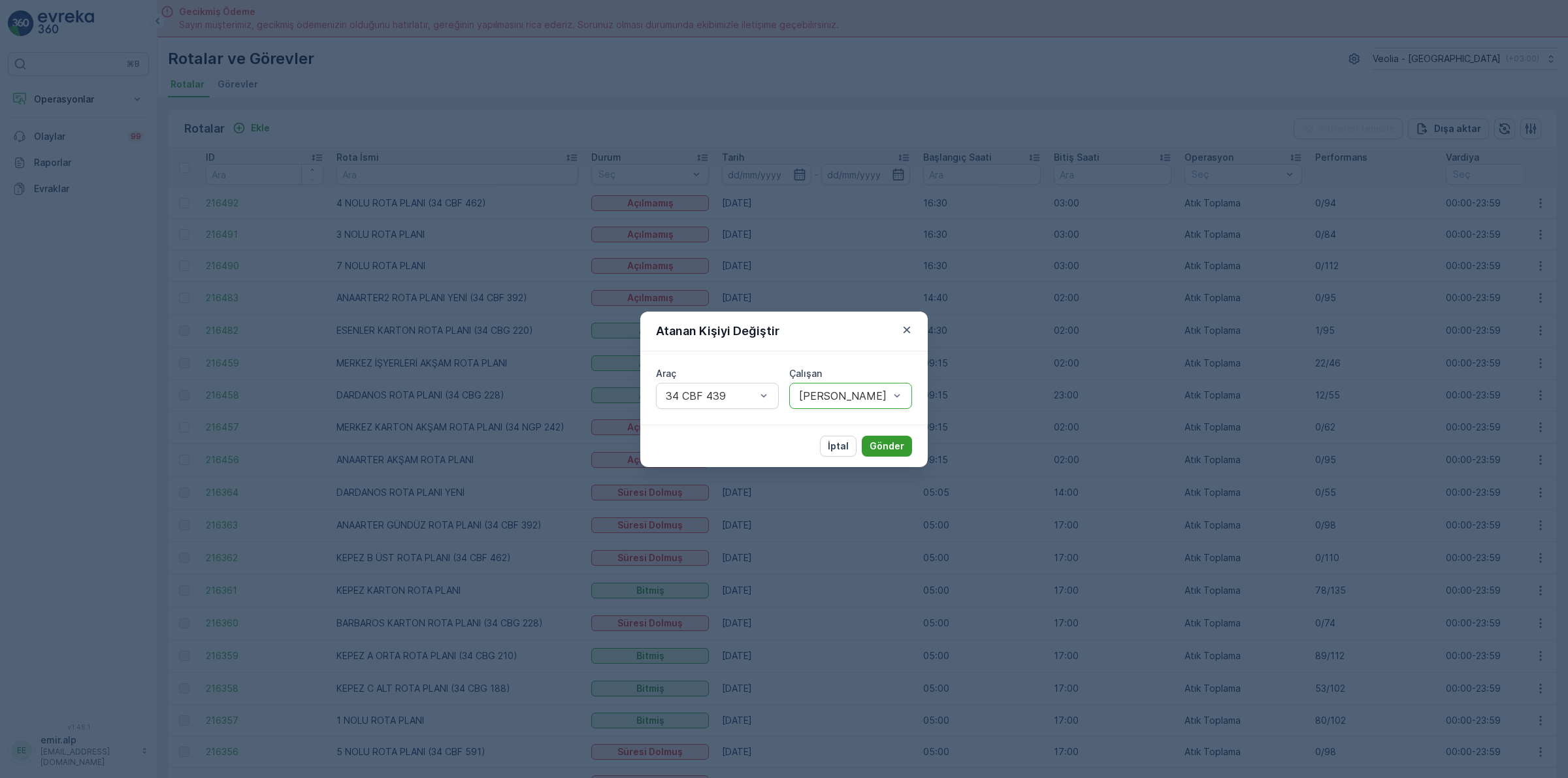
click at [893, 443] on p "Gönder" at bounding box center [887, 446] width 34 height 13
